Goal: Task Accomplishment & Management: Use online tool/utility

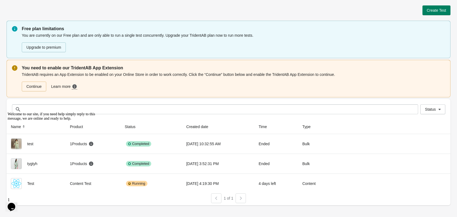
click at [81, 121] on div "Welcome to our site, if you need help simply reply to this message, we are onli…" at bounding box center [57, 116] width 98 height 9
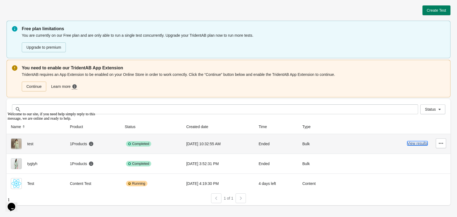
click at [419, 142] on button "View results" at bounding box center [417, 143] width 20 height 4
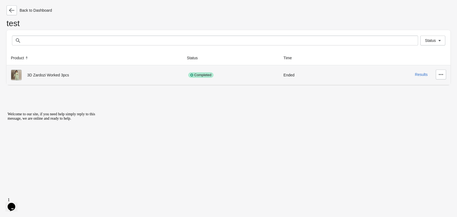
click at [56, 76] on div "3D Zardozi Worked 3pcs" at bounding box center [94, 75] width 167 height 11
click at [440, 74] on icon "button" at bounding box center [440, 74] width 5 height 5
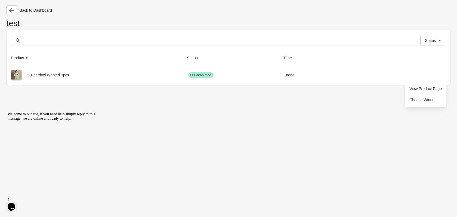
click at [319, 120] on div "Back to Dashboard test Status Status Product Status Time 3D Zardozi Worked 3pcs…" at bounding box center [228, 108] width 457 height 217
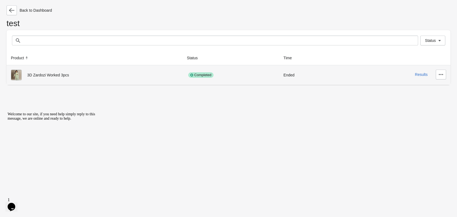
click at [32, 73] on div "3D Zardozi Worked 3pcs" at bounding box center [94, 75] width 167 height 11
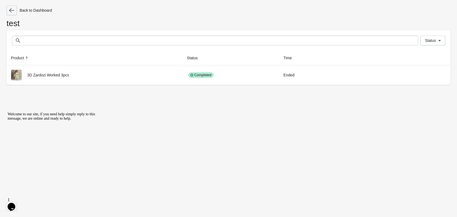
click at [8, 10] on button "button" at bounding box center [12, 10] width 10 height 10
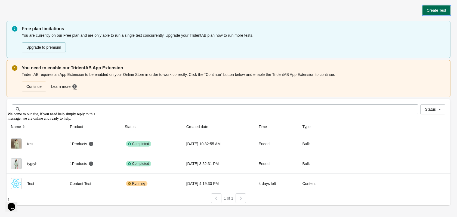
click at [440, 10] on span "Create Test" at bounding box center [436, 10] width 19 height 4
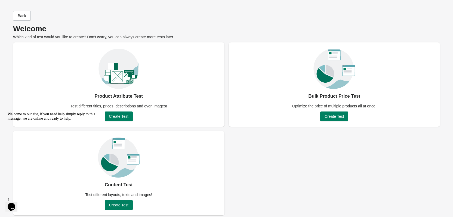
drag, startPoint x: 17, startPoint y: 260, endPoint x: 12, endPoint y: 150, distance: 110.1
click at [8, 112] on icon "Chat attention grabber" at bounding box center [8, 112] width 0 height 0
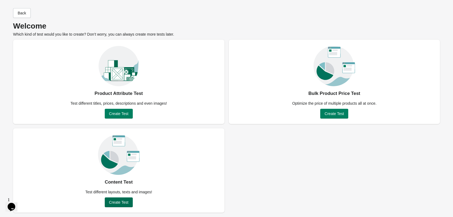
click at [120, 201] on span "Create Test" at bounding box center [118, 202] width 19 height 4
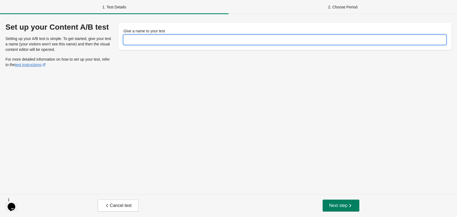
click at [153, 36] on input "Give a name to your test" at bounding box center [285, 40] width 323 height 10
type input "****"
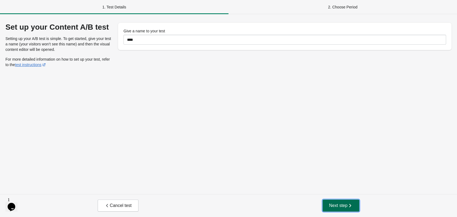
click at [338, 205] on span "Next step" at bounding box center [341, 205] width 24 height 5
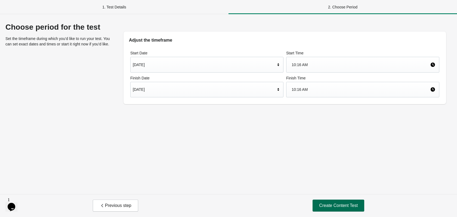
click at [327, 204] on span "Create Content Test" at bounding box center [338, 205] width 39 height 5
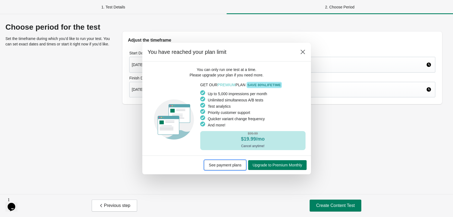
drag, startPoint x: 218, startPoint y: 165, endPoint x: 282, endPoint y: 63, distance: 121.0
click at [277, 71] on div "You have reached your plan limit You can only run one test at a time. Please up…" at bounding box center [226, 108] width 169 height 131
click at [304, 51] on icon at bounding box center [302, 52] width 4 height 4
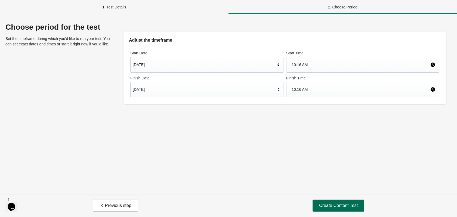
click at [336, 210] on button "Create Content Test" at bounding box center [339, 206] width 52 height 12
click at [336, 203] on span "Create Content Test" at bounding box center [338, 205] width 39 height 5
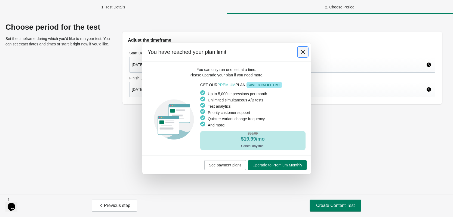
click at [304, 52] on icon at bounding box center [302, 51] width 5 height 5
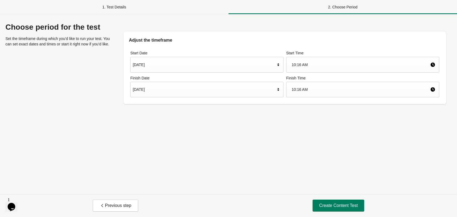
click at [115, 8] on div "1. Test Details" at bounding box center [114, 7] width 229 height 14
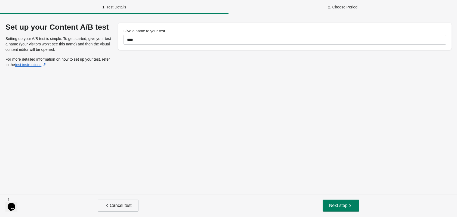
click at [114, 204] on span "Cancel test" at bounding box center [117, 205] width 27 height 5
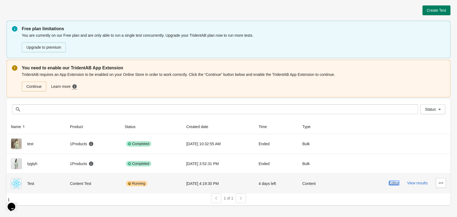
click at [392, 184] on button "Editor" at bounding box center [394, 183] width 10 height 4
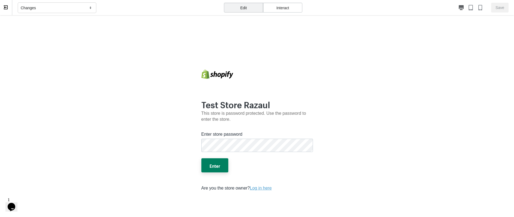
click at [5, 8] on icon at bounding box center [5, 7] width 5 height 5
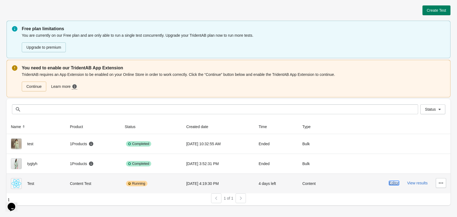
click at [395, 183] on button "Editor" at bounding box center [394, 183] width 10 height 4
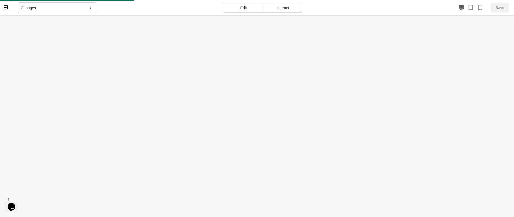
click at [247, 8] on div "Edit" at bounding box center [243, 8] width 39 height 10
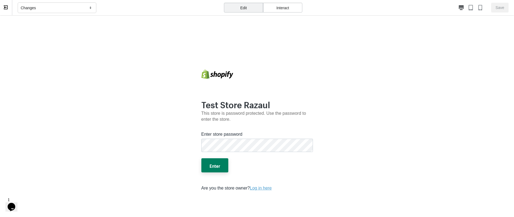
click at [247, 8] on div "Edit" at bounding box center [243, 8] width 39 height 10
click at [4, 6] on icon at bounding box center [6, 7] width 4 height 4
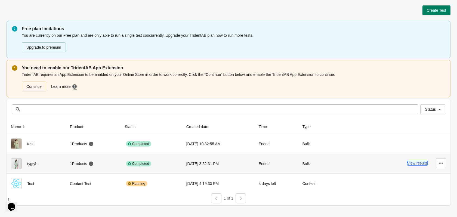
click at [417, 164] on button "View results" at bounding box center [417, 163] width 20 height 4
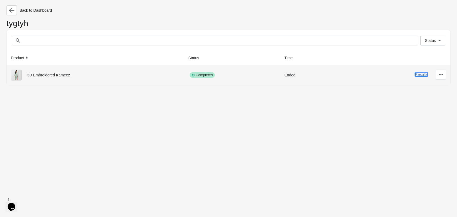
click at [420, 73] on button "Results" at bounding box center [421, 74] width 13 height 4
